Goal: Find specific page/section: Find specific page/section

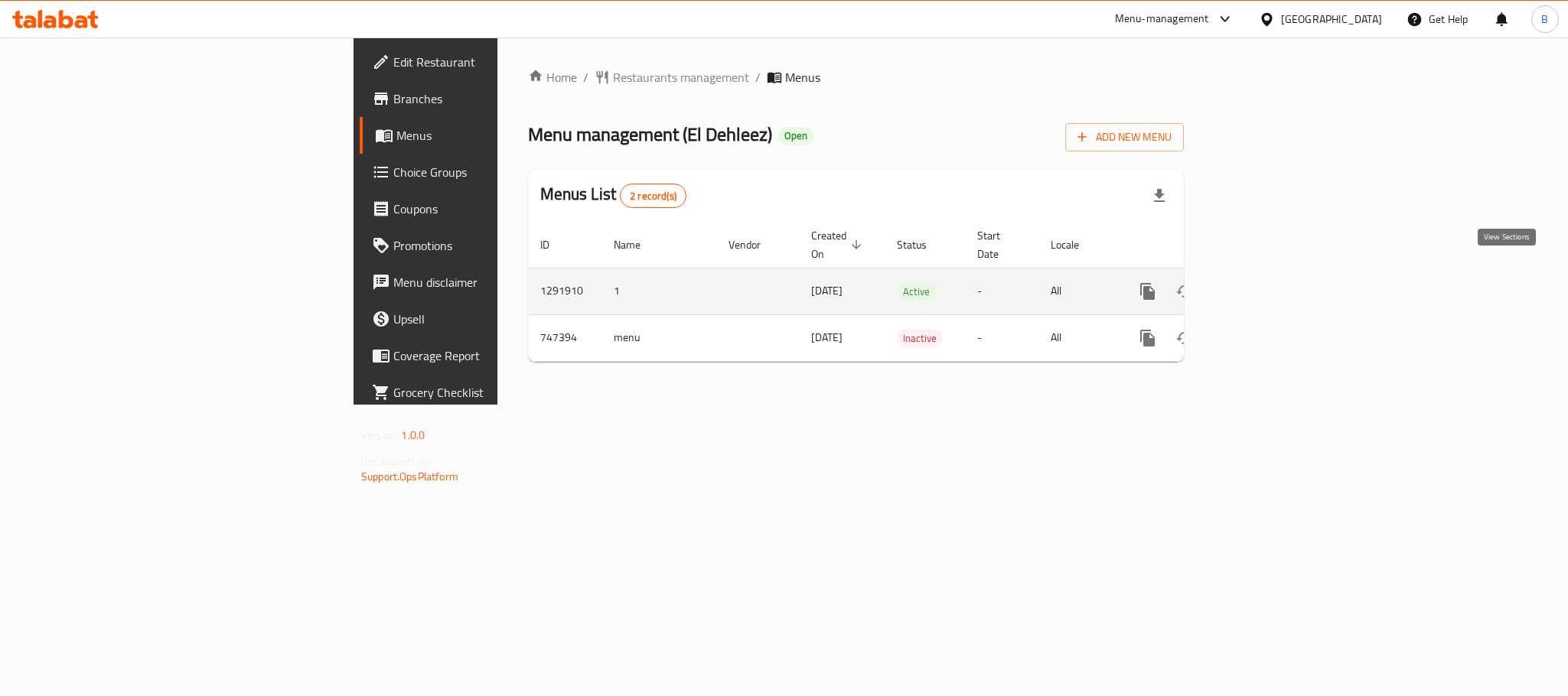
click at [1276, 286] on link "enhanced table" at bounding box center [1258, 290] width 36 height 36
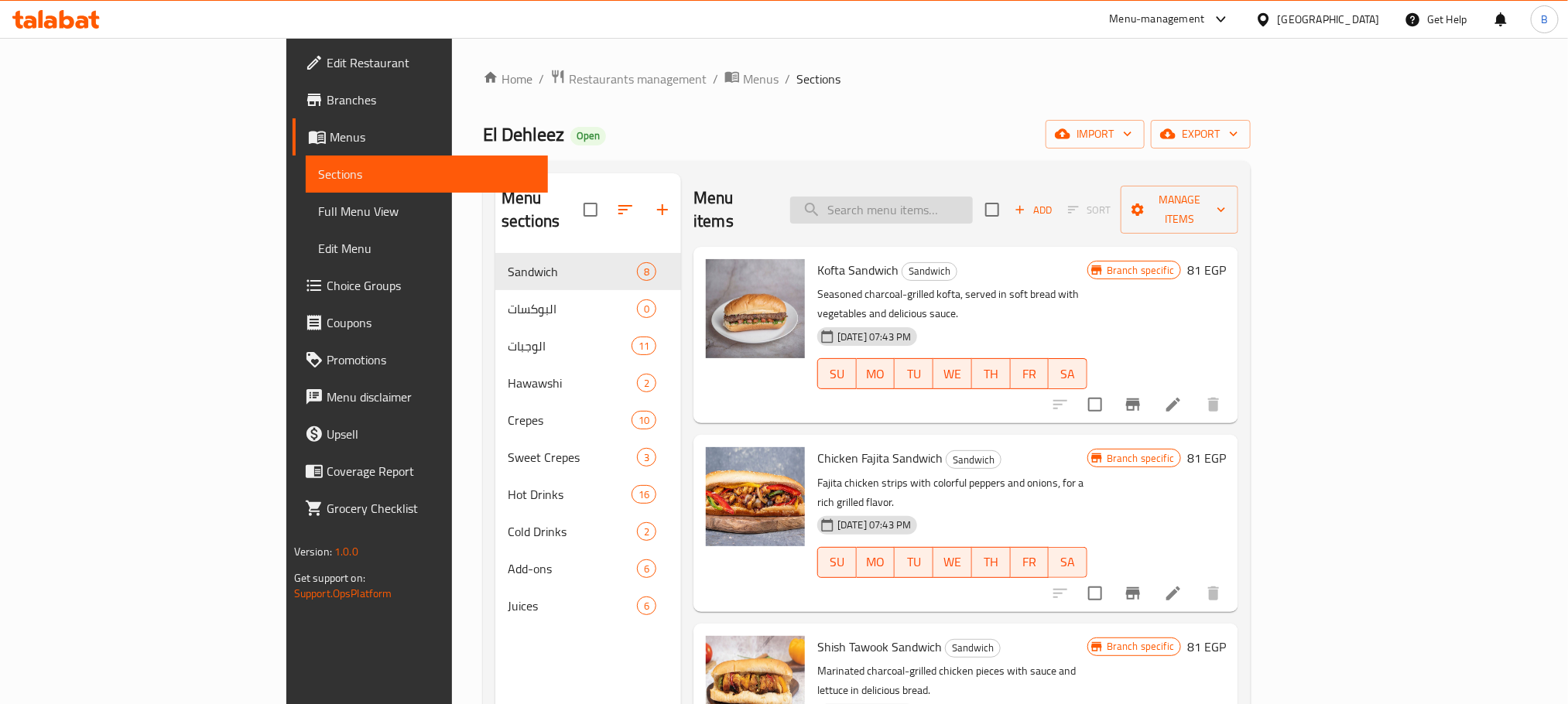
click at [973, 196] on input "search" at bounding box center [881, 209] width 182 height 27
paste input "عرض الصحاب كريب اتنين كريب من اختيارك + 2 بطاطس + 2 [PERSON_NAME]"
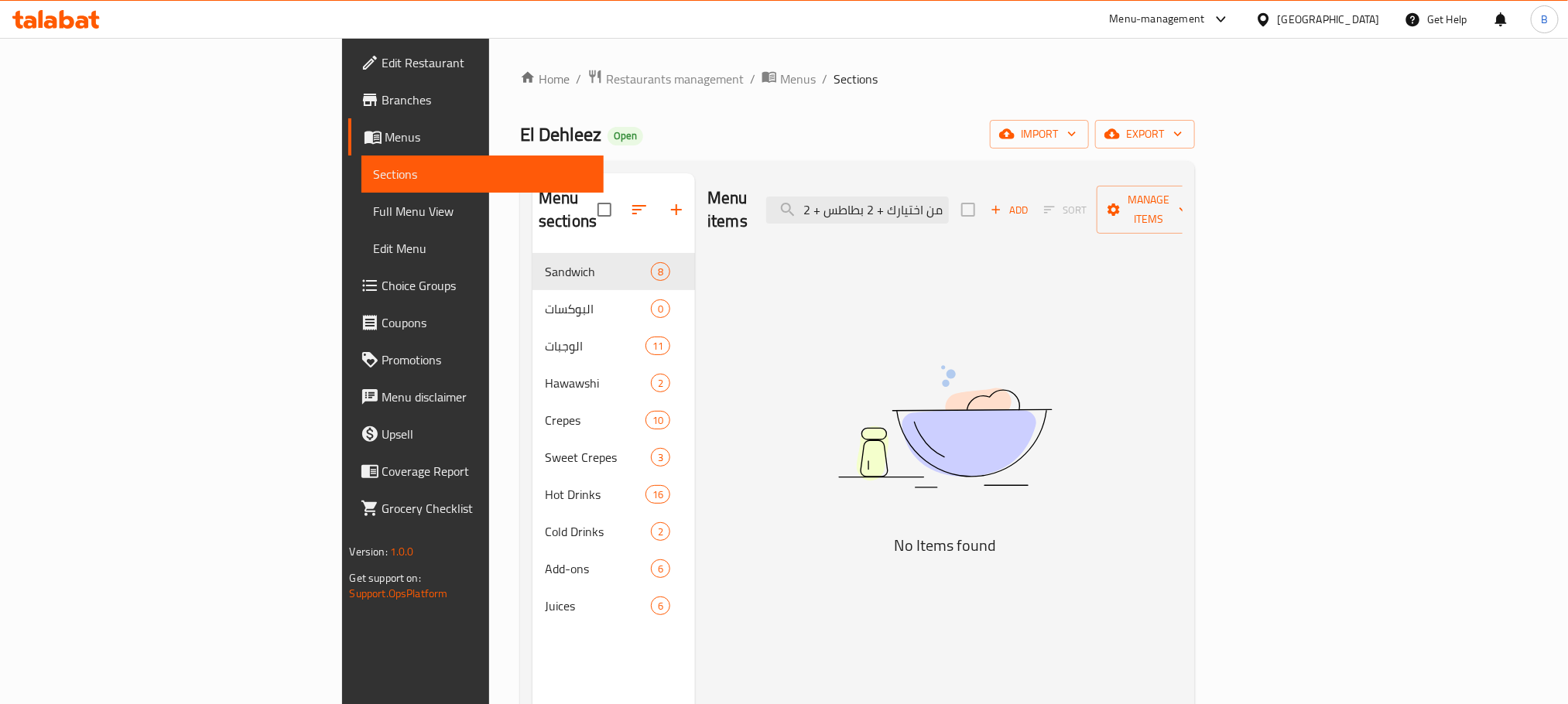
drag, startPoint x: 1005, startPoint y: 200, endPoint x: 818, endPoint y: 196, distance: 187.0
click at [818, 196] on div "Menu items عرض الصحاب كريب اتنين كريب من اختيارك + 2 بطاطس + 2 ماكس كولا Add So…" at bounding box center [944, 210] width 475 height 74
click at [949, 198] on input "عرض [DEMOGRAPHIC_DATA]" at bounding box center [857, 209] width 182 height 27
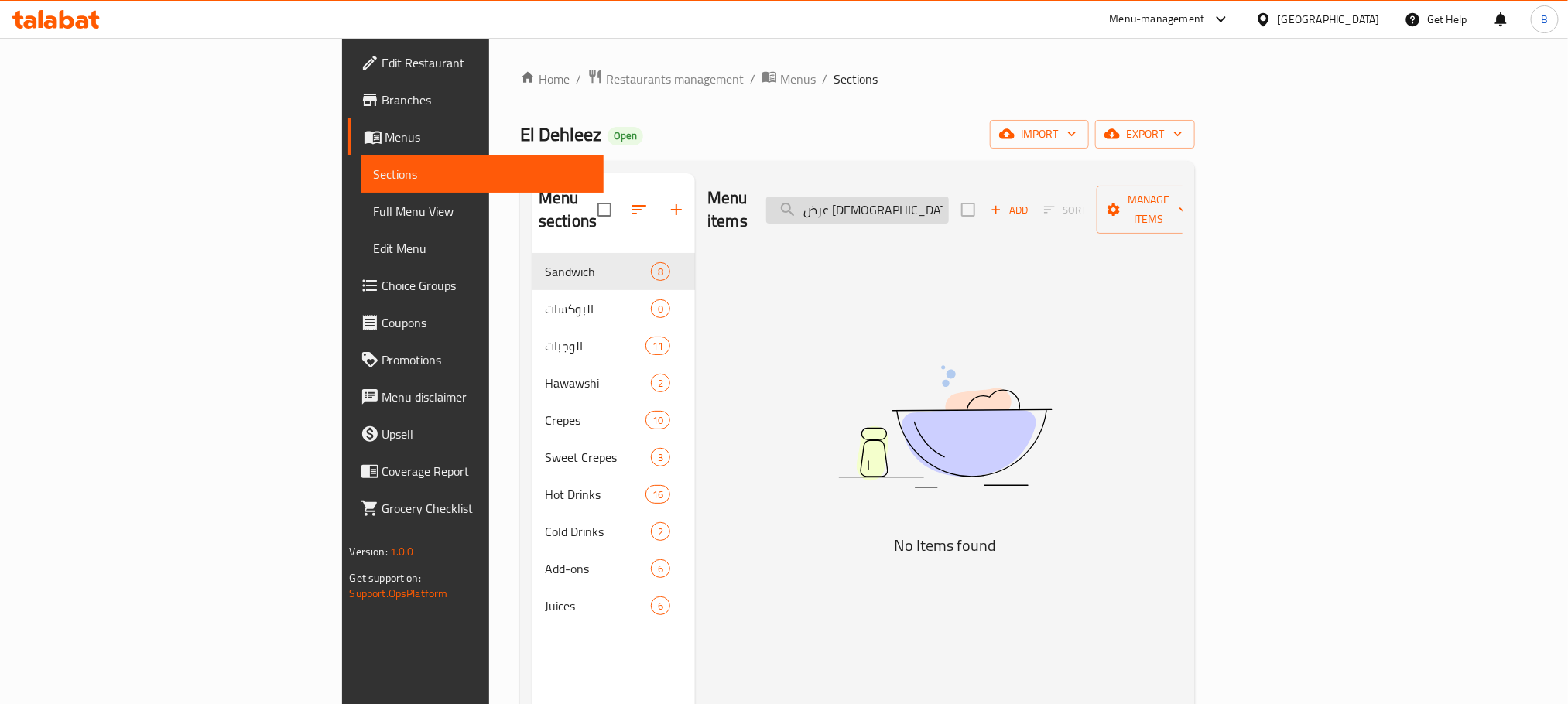
click at [949, 200] on input "عرض [DEMOGRAPHIC_DATA]" at bounding box center [857, 209] width 182 height 27
click at [949, 204] on input "عرض [DEMOGRAPHIC_DATA]" at bounding box center [857, 209] width 182 height 27
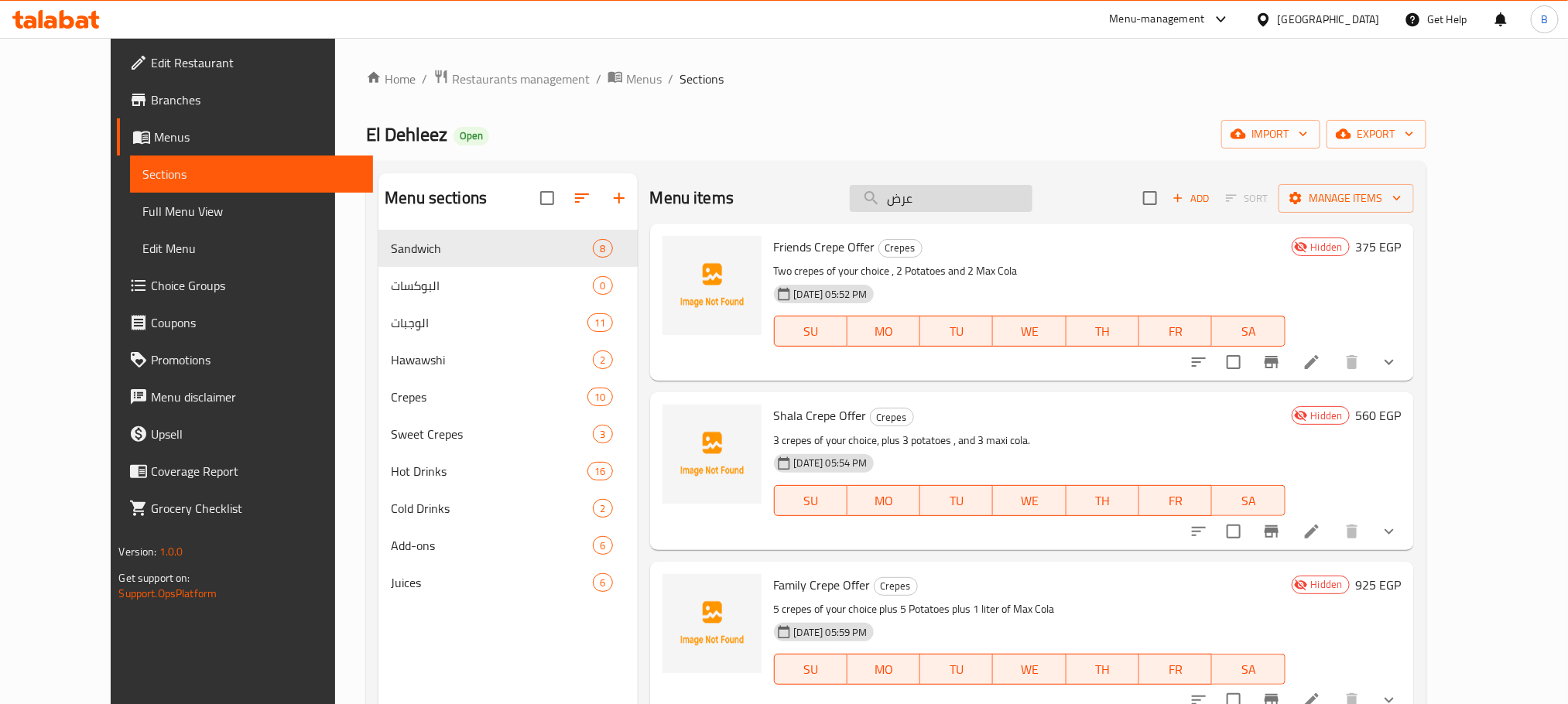
click at [939, 199] on input "عرض" at bounding box center [940, 198] width 182 height 27
click at [929, 193] on input "عرض" at bounding box center [940, 198] width 182 height 27
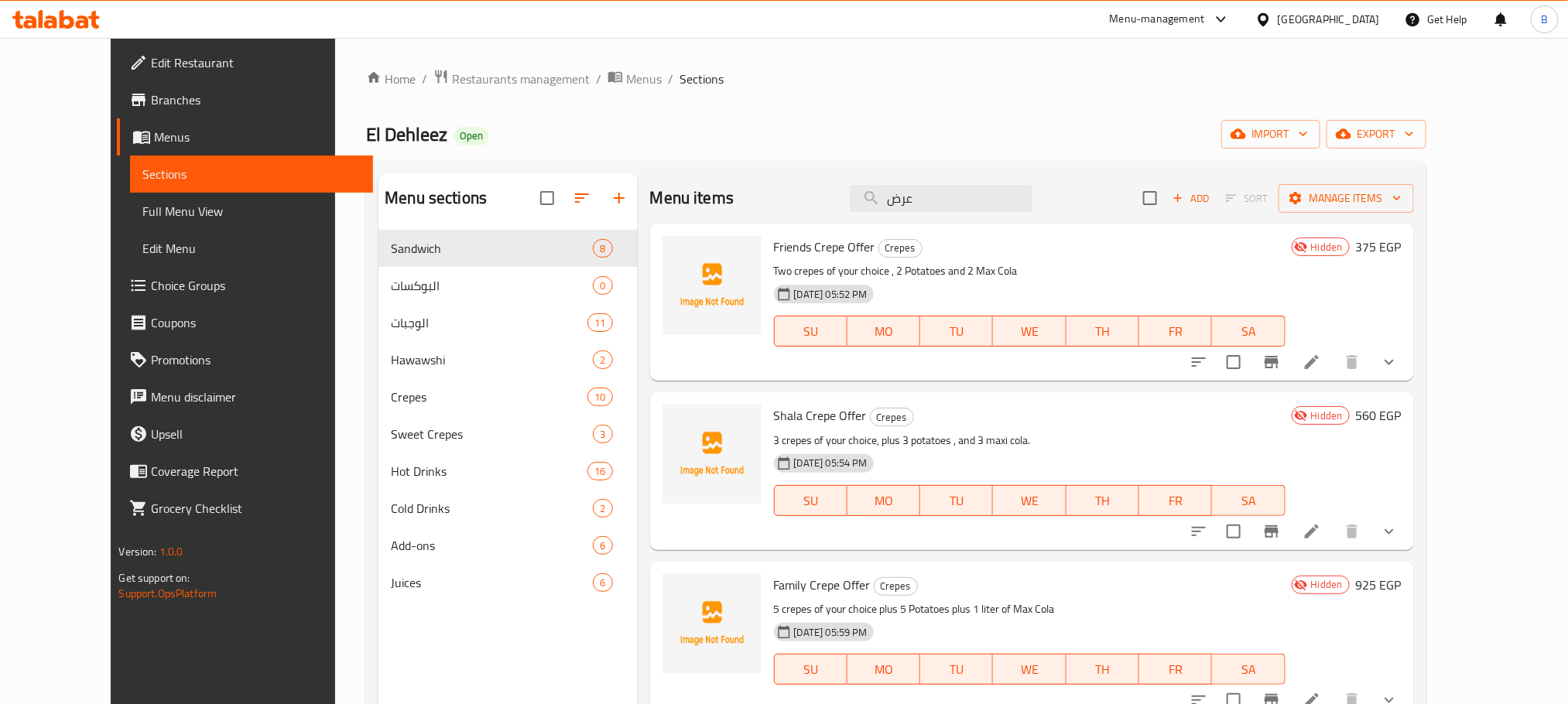
type input "عرض"
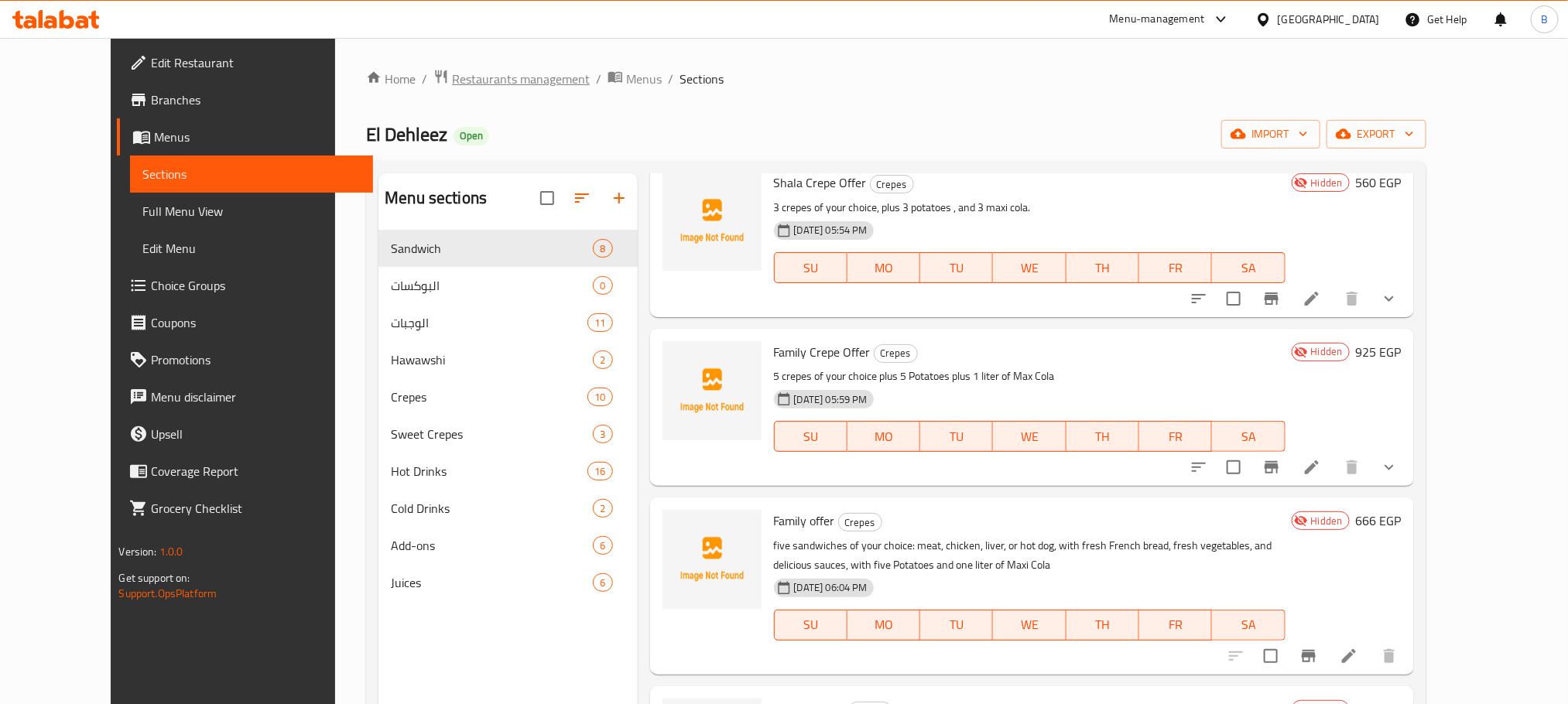
click at [455, 82] on span "Restaurants management" at bounding box center [521, 79] width 137 height 19
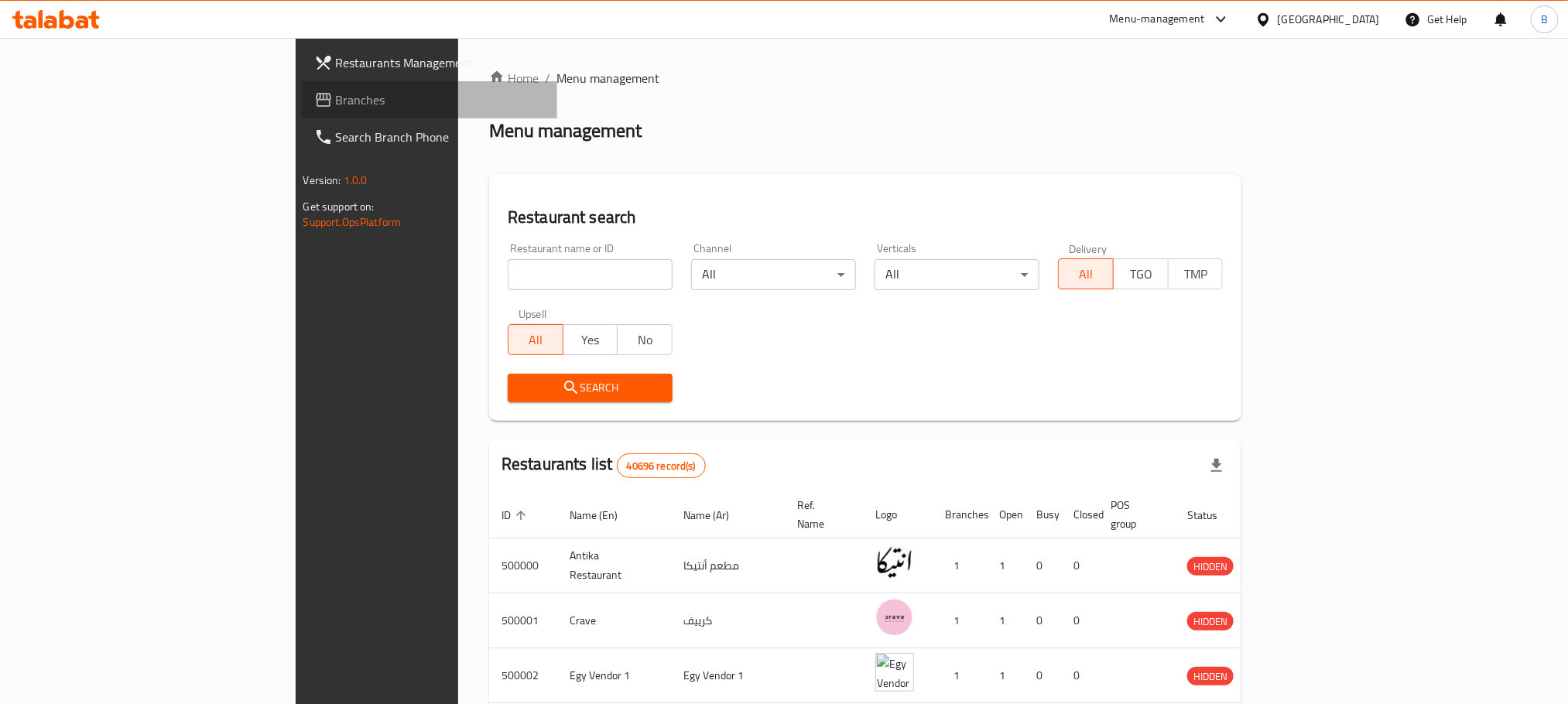
click at [336, 105] on span "Branches" at bounding box center [440, 100] width 209 height 19
